Goal: Check status: Check status

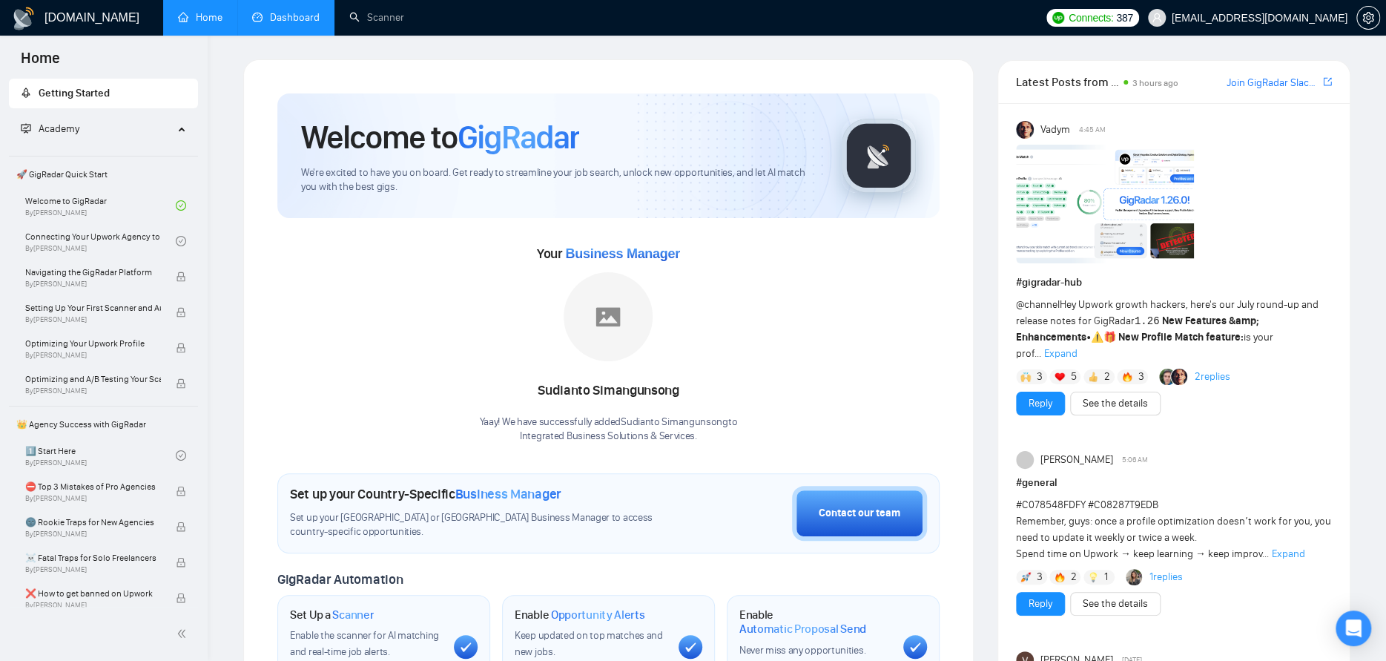
click at [286, 16] on link "Dashboard" at bounding box center [285, 17] width 67 height 13
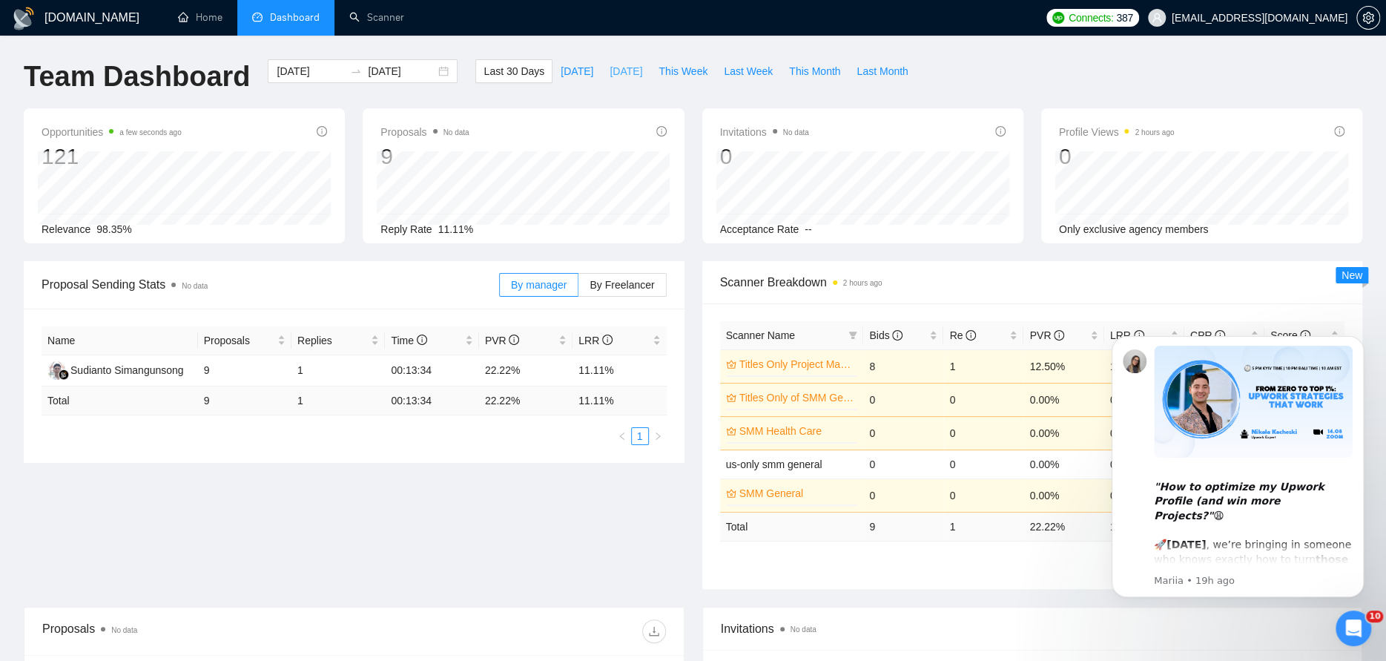
click at [610, 68] on span "[DATE]" at bounding box center [626, 71] width 33 height 16
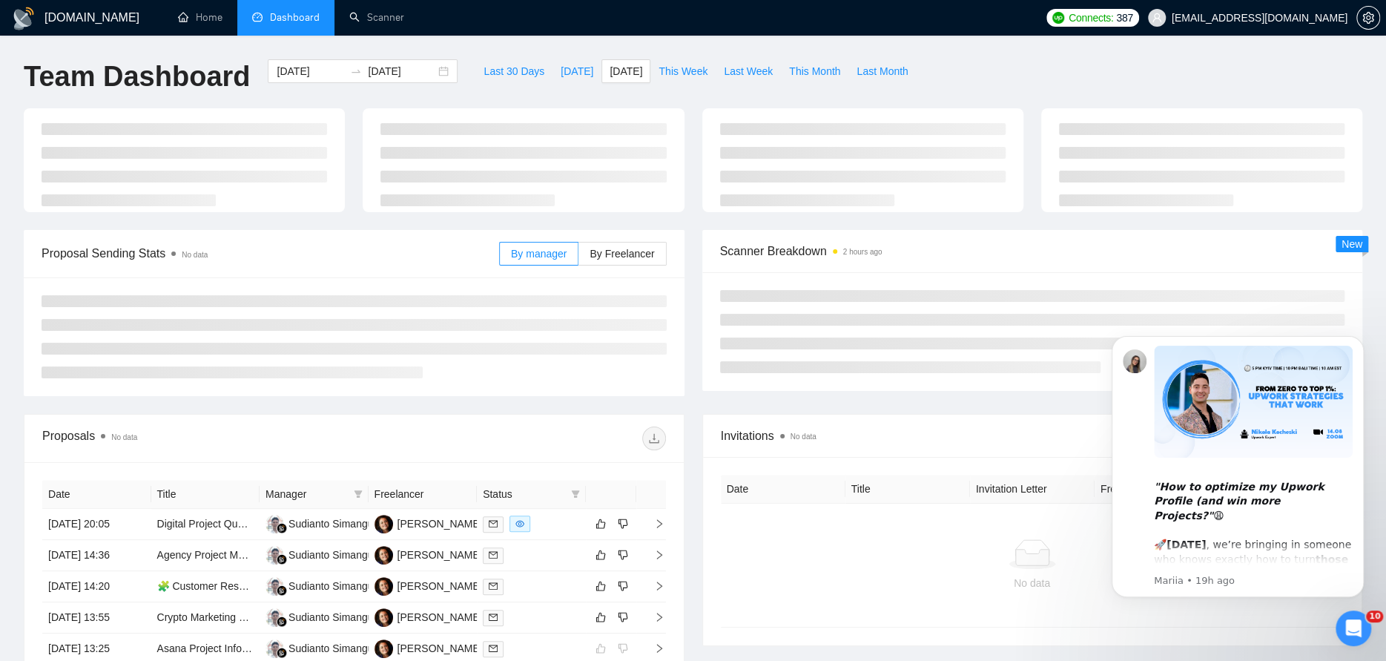
type input "[DATE]"
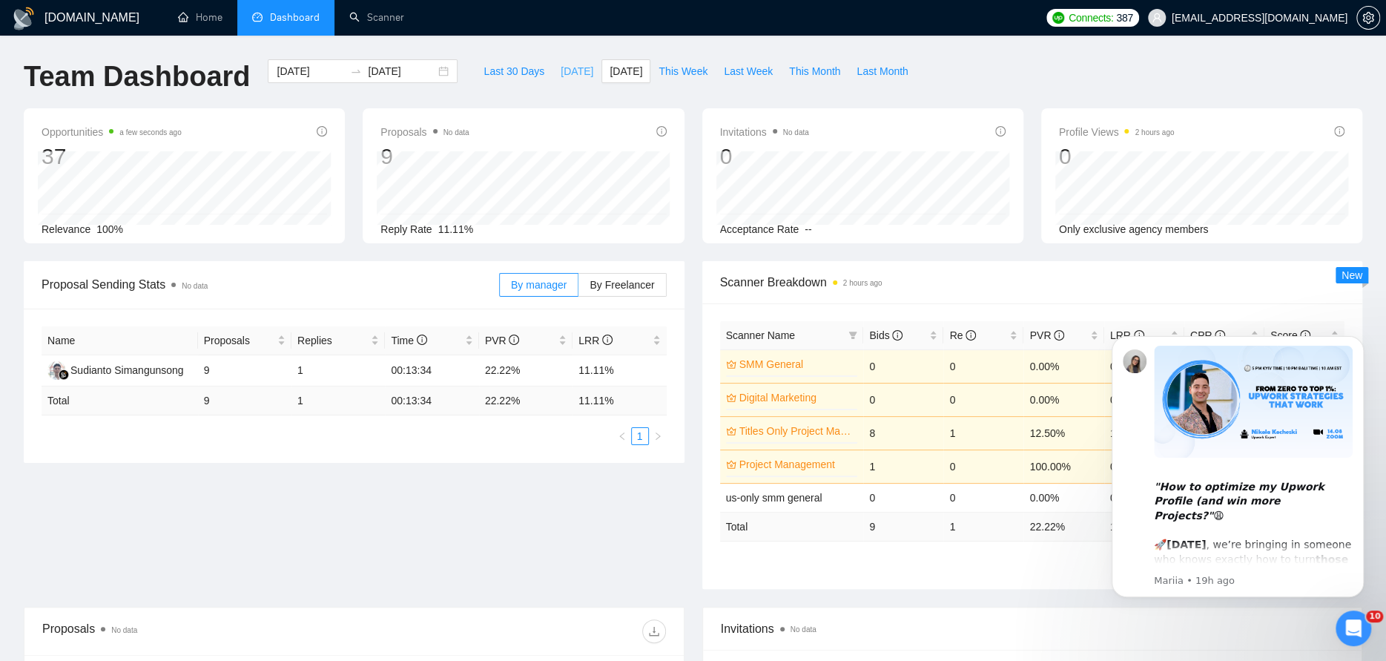
click at [561, 72] on span "[DATE]" at bounding box center [577, 71] width 33 height 16
type input "[DATE]"
